Goal: Find specific page/section: Find specific page/section

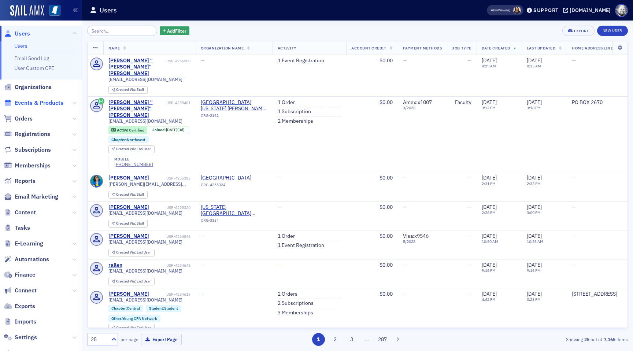
click at [30, 104] on span "Events & Products" at bounding box center [39, 103] width 49 height 8
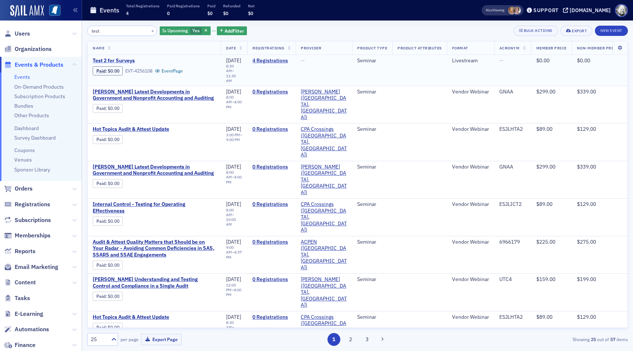
type input "test"
click at [127, 58] on span "Test 2 for Surveys" at bounding box center [154, 61] width 123 height 7
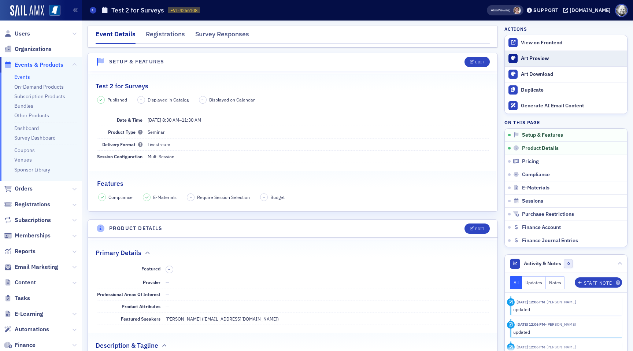
click at [539, 51] on link "Art Preview" at bounding box center [566, 58] width 122 height 15
click at [532, 41] on div "View on Frontend" at bounding box center [572, 43] width 103 height 7
